Goal: Task Accomplishment & Management: Use online tool/utility

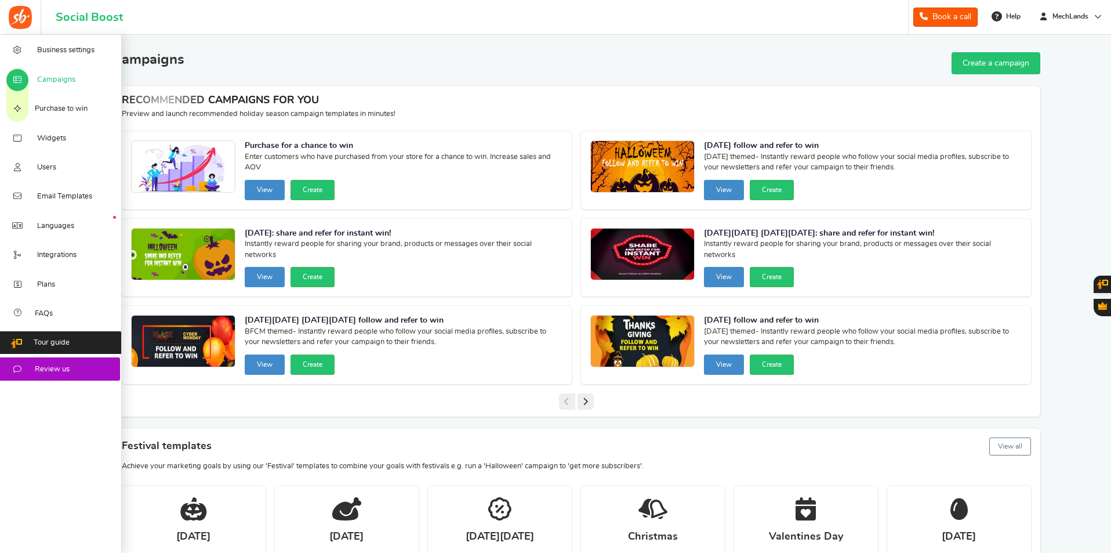
click at [72, 76] on span "Campaigns" at bounding box center [56, 80] width 38 height 10
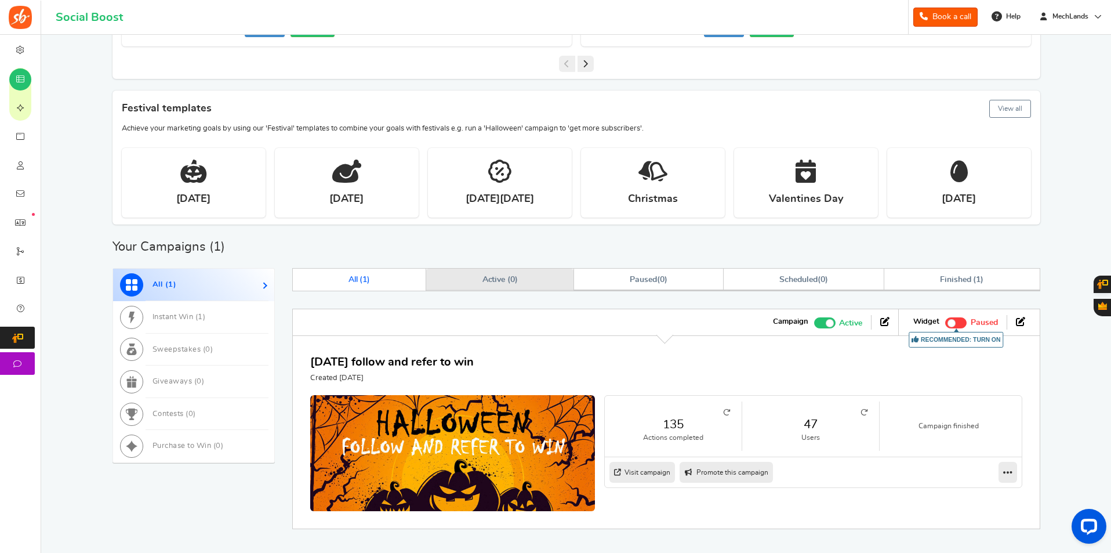
scroll to position [383, 0]
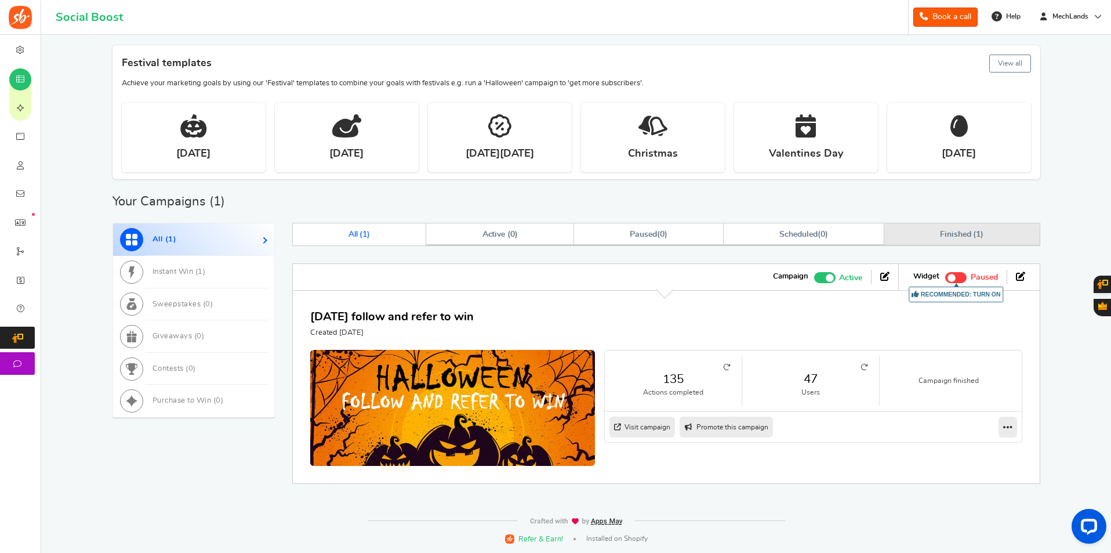
click at [960, 238] on span "Finished ( 1 )" at bounding box center [961, 234] width 43 height 8
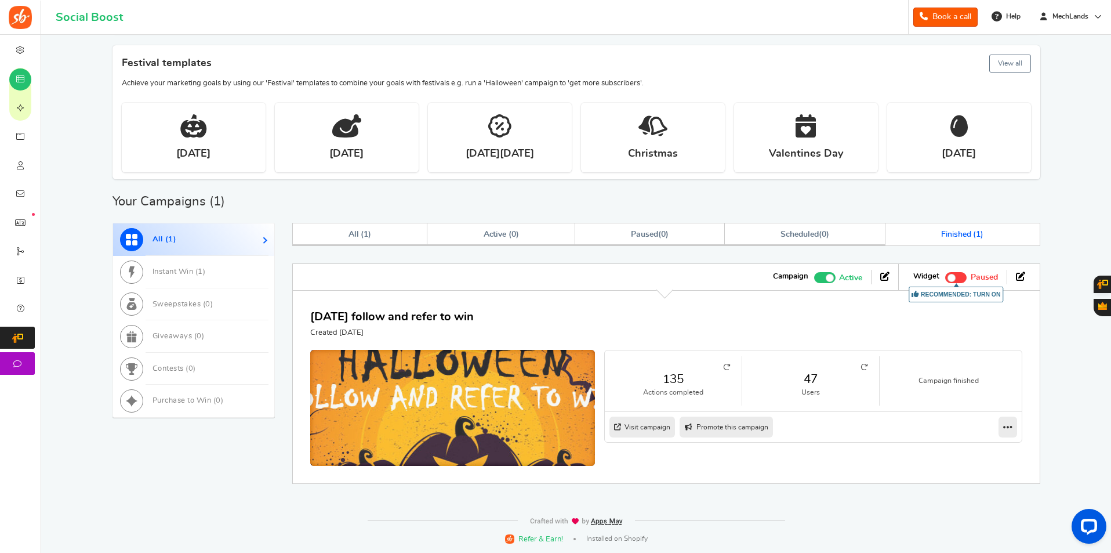
click at [482, 382] on img at bounding box center [452, 410] width 427 height 182
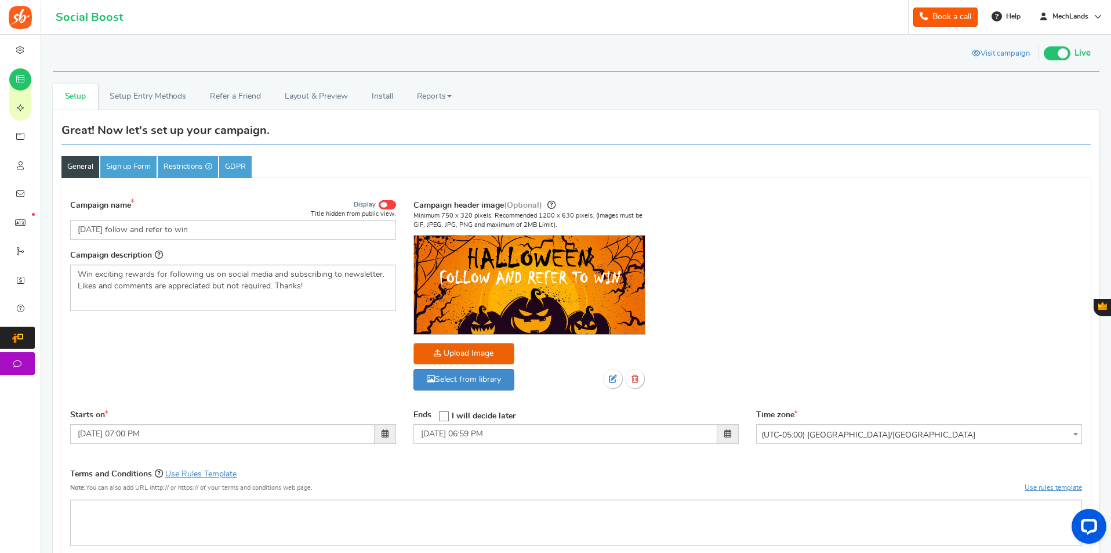
click at [498, 294] on img at bounding box center [529, 284] width 231 height 99
click at [589, 315] on img at bounding box center [529, 284] width 231 height 99
click at [144, 163] on link "Sign up Form" at bounding box center [128, 167] width 56 height 22
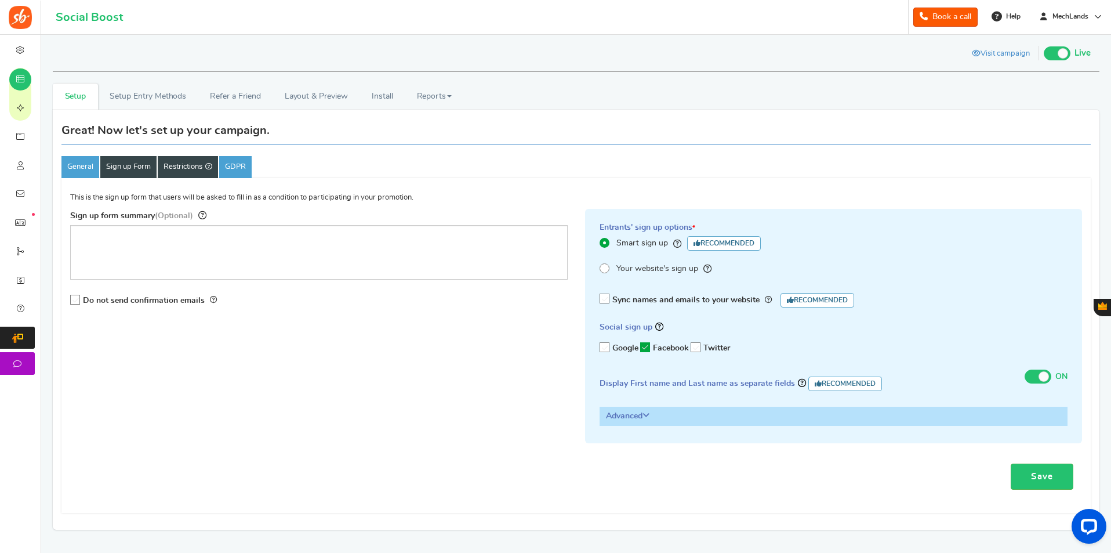
click at [191, 169] on link "Restrictions" at bounding box center [188, 167] width 60 height 22
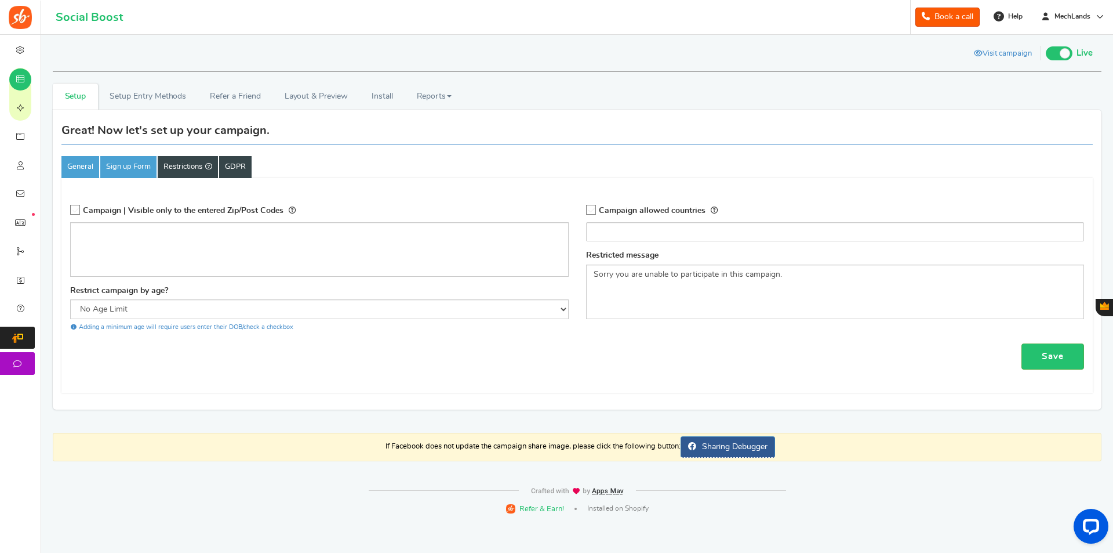
click at [233, 171] on link "GDPR" at bounding box center [235, 167] width 32 height 22
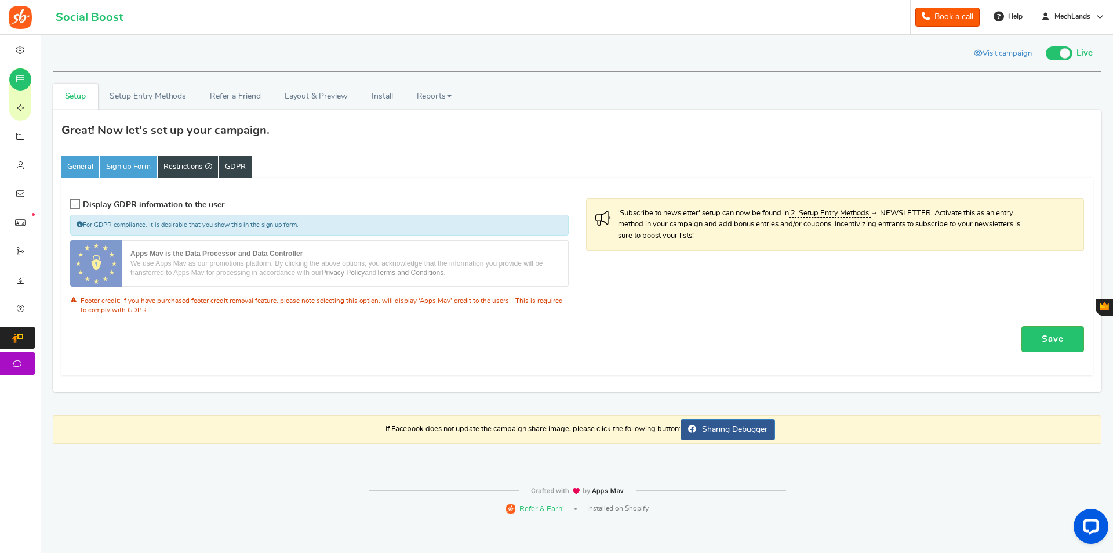
click at [183, 168] on link "Restrictions" at bounding box center [188, 167] width 60 height 22
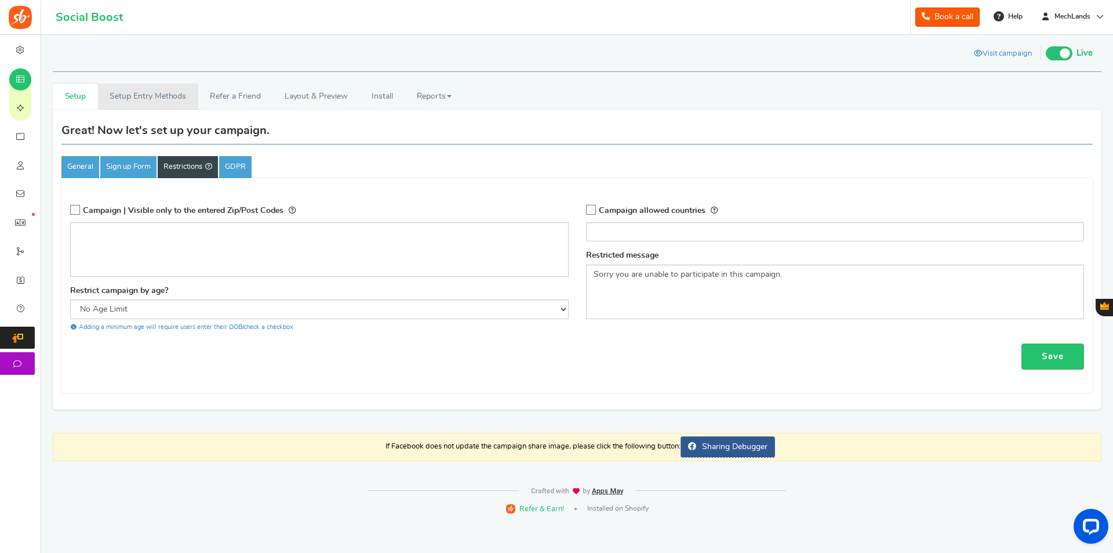
click at [129, 93] on link "Setup Entry Methods" at bounding box center [148, 96] width 100 height 26
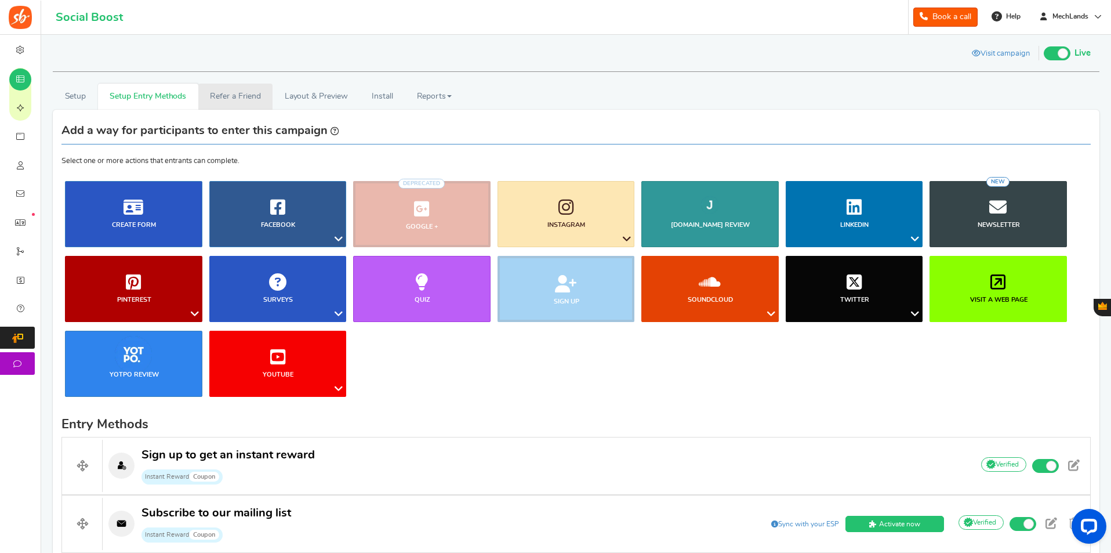
click at [254, 103] on link "Refer a Friend" at bounding box center [235, 96] width 74 height 26
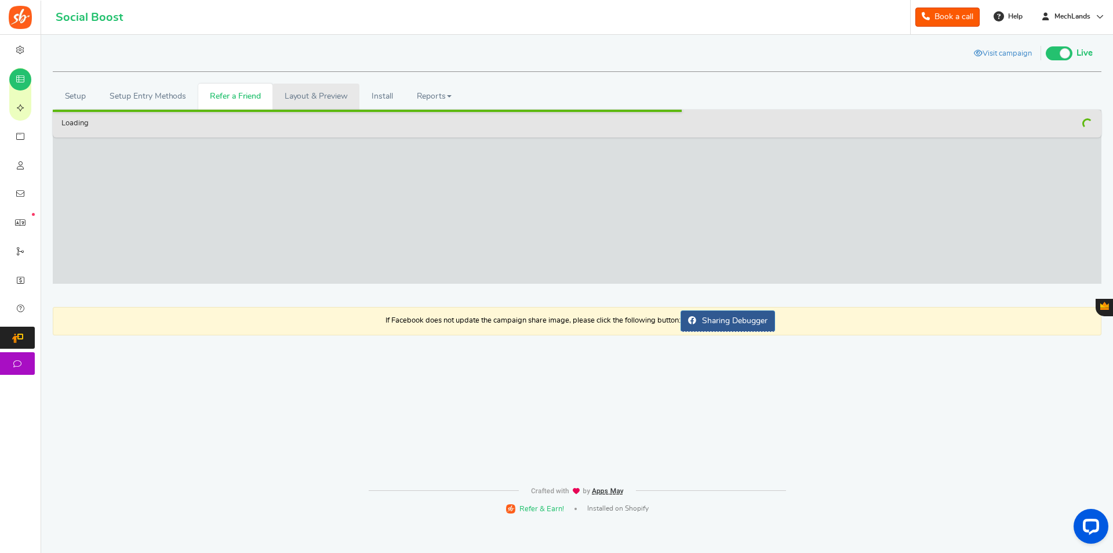
click at [302, 97] on link "Layout & Preview" at bounding box center [316, 96] width 87 height 26
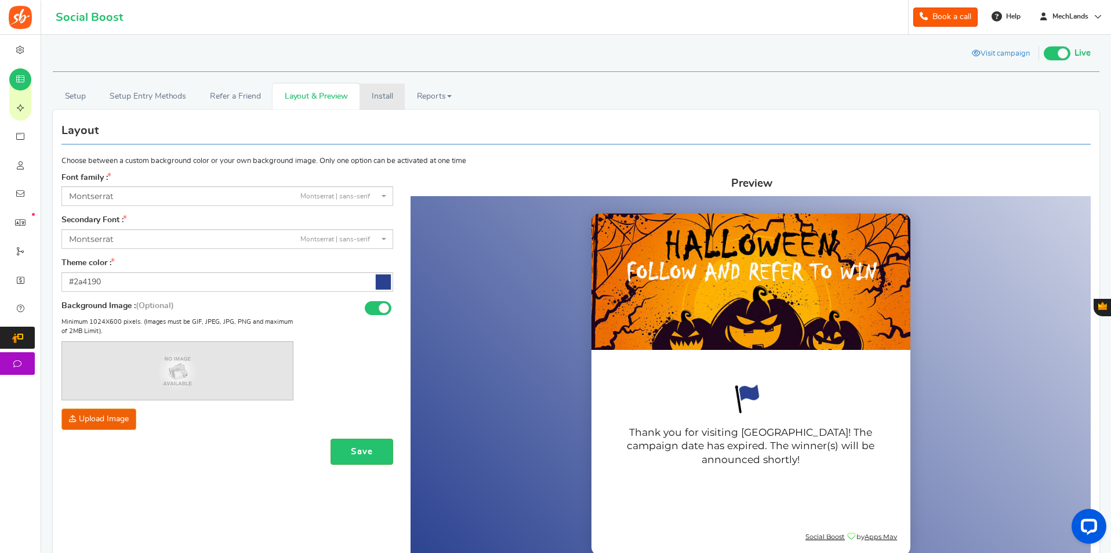
click at [384, 96] on link "Install" at bounding box center [381, 96] width 45 height 26
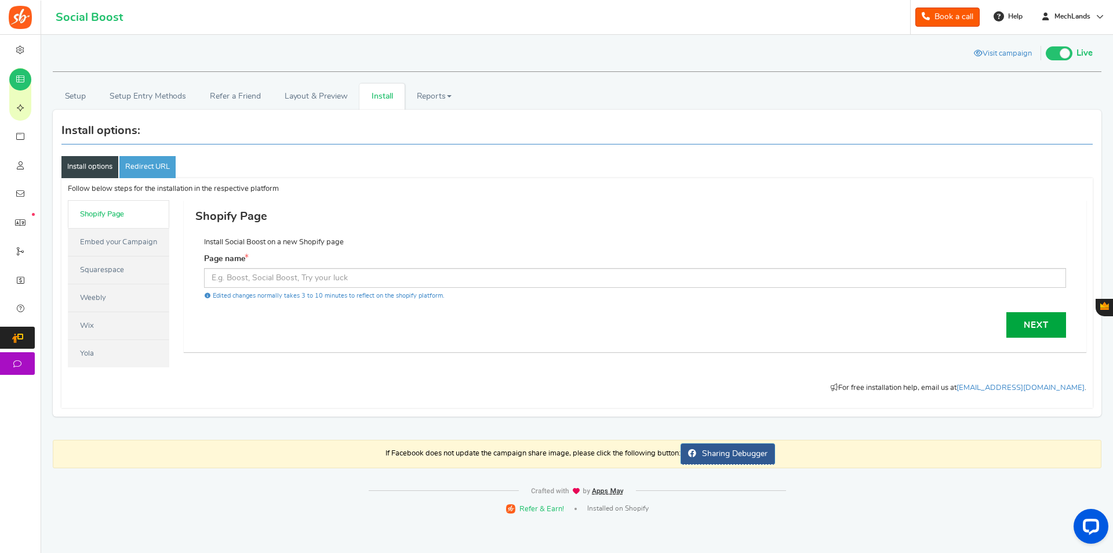
click at [135, 303] on link "Weebly" at bounding box center [118, 298] width 101 height 28
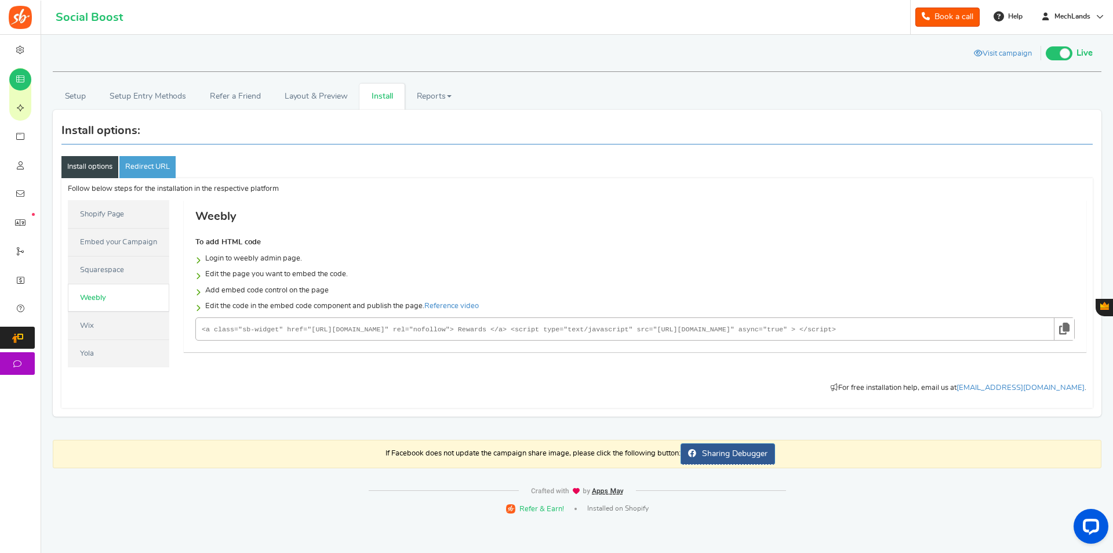
click at [130, 321] on link "Wix" at bounding box center [118, 325] width 101 height 28
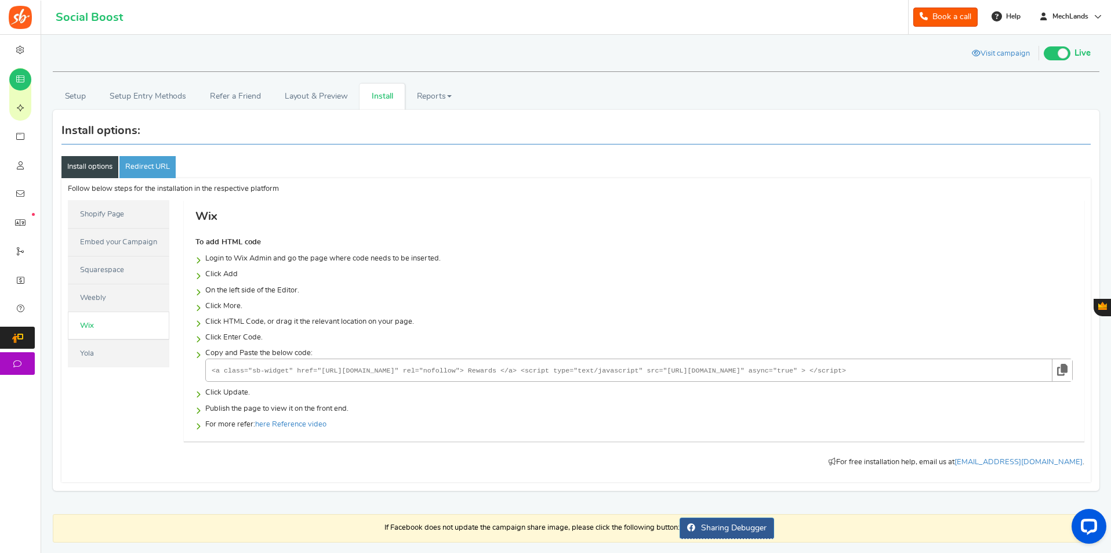
click at [123, 340] on link "Yola" at bounding box center [118, 353] width 101 height 28
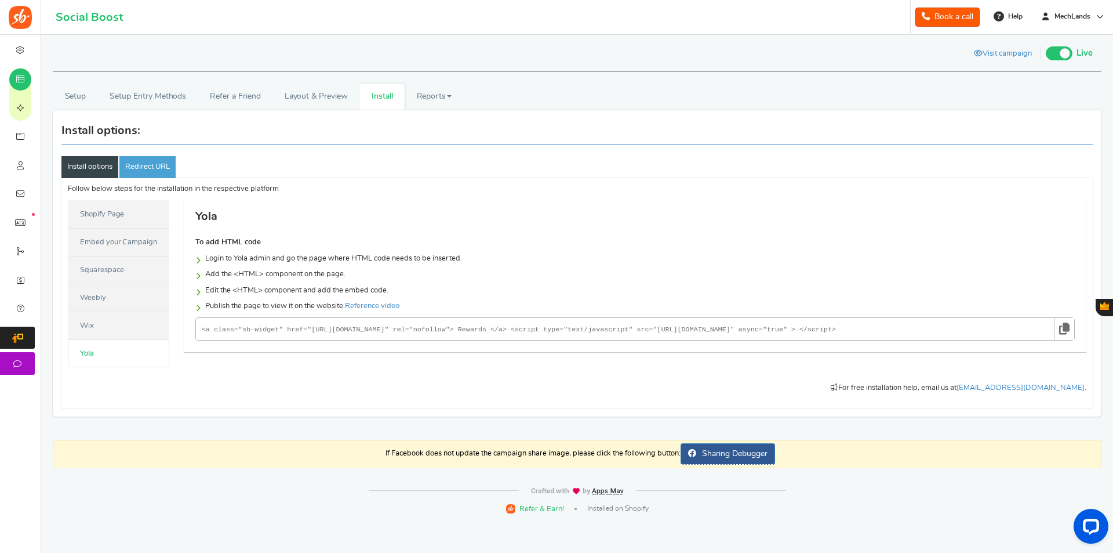
click at [115, 247] on link "Embed your Campaign" at bounding box center [118, 242] width 101 height 28
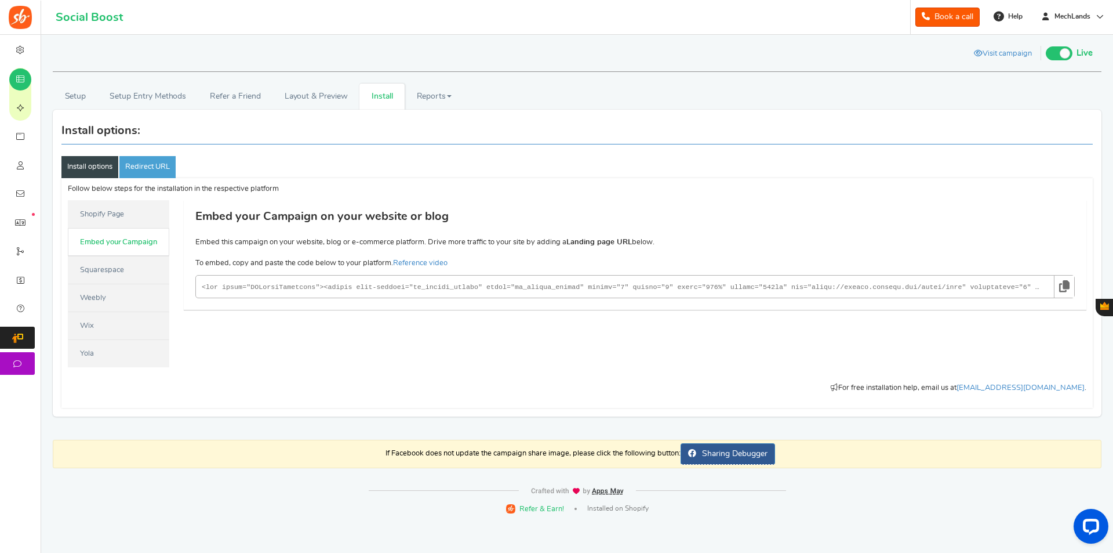
click at [113, 223] on link "Shopify Page" at bounding box center [118, 214] width 101 height 28
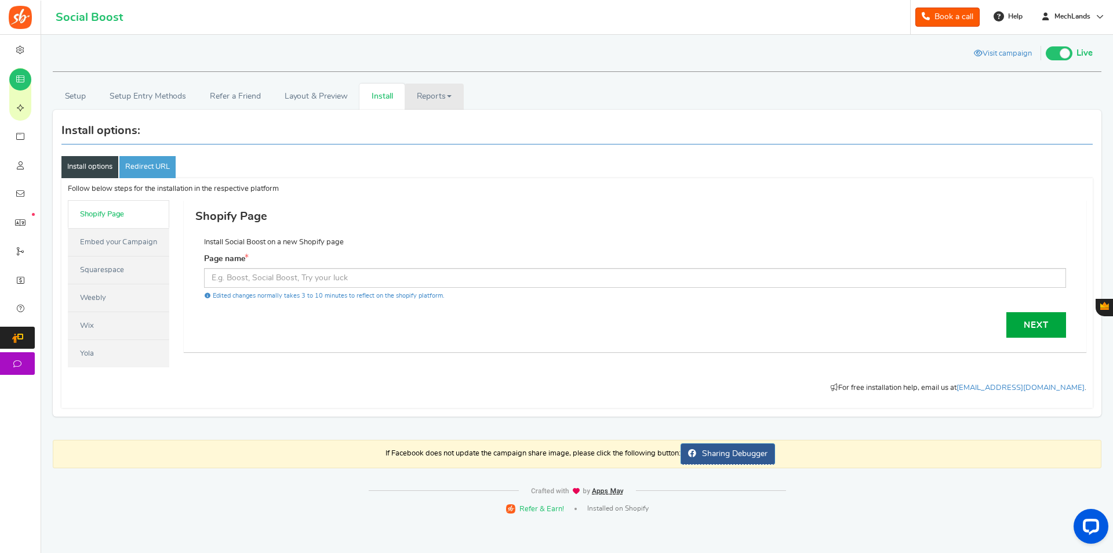
click at [422, 100] on link "Reports" at bounding box center [434, 96] width 59 height 26
click at [86, 98] on link "Setup" at bounding box center [75, 96] width 45 height 26
